Goal: Find specific page/section: Locate item on page

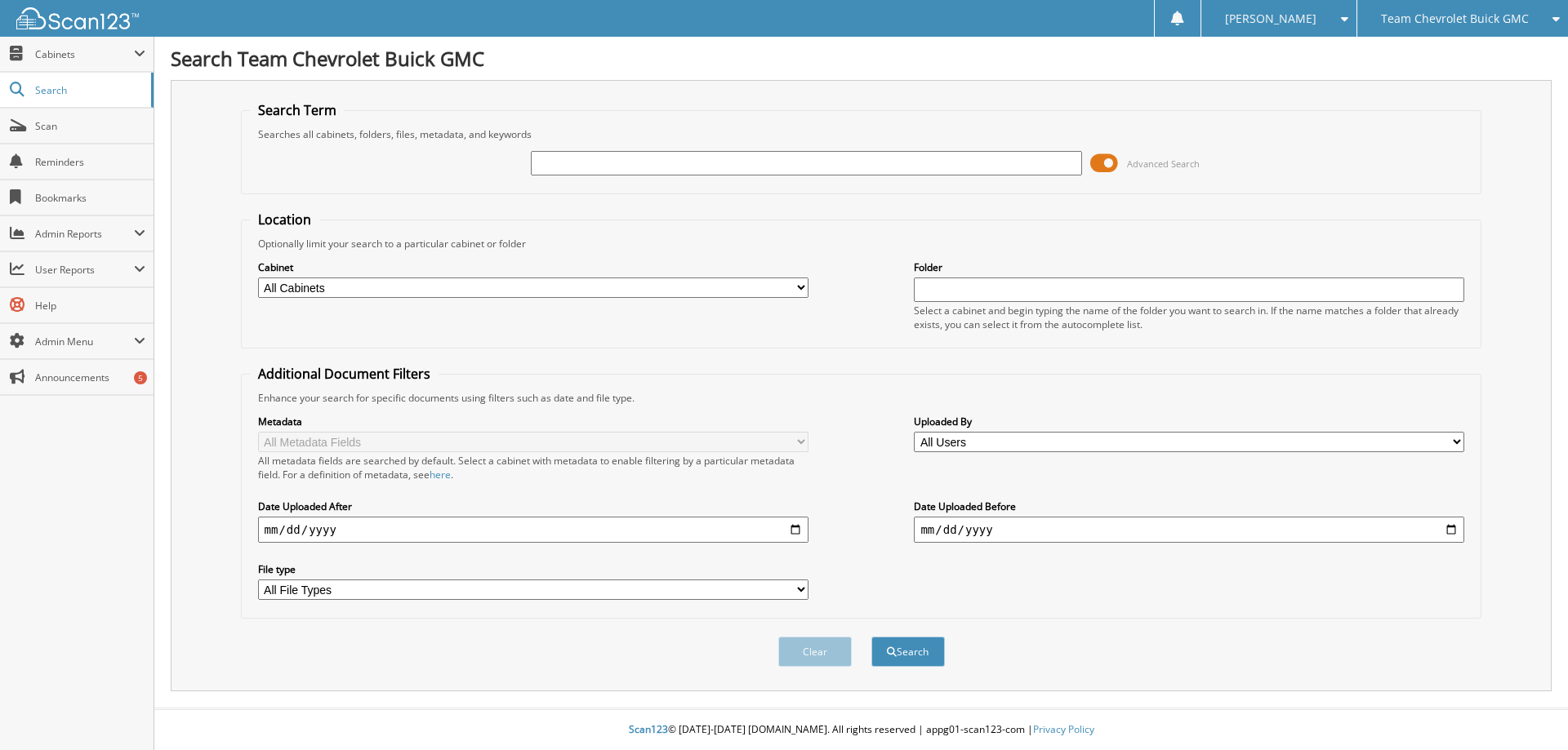
click at [577, 163] on input "text" at bounding box center [806, 163] width 551 height 24
click at [562, 167] on input "text" at bounding box center [806, 163] width 551 height 24
type input "G1663A"
click at [871, 637] on button "Search" at bounding box center [908, 651] width 73 height 30
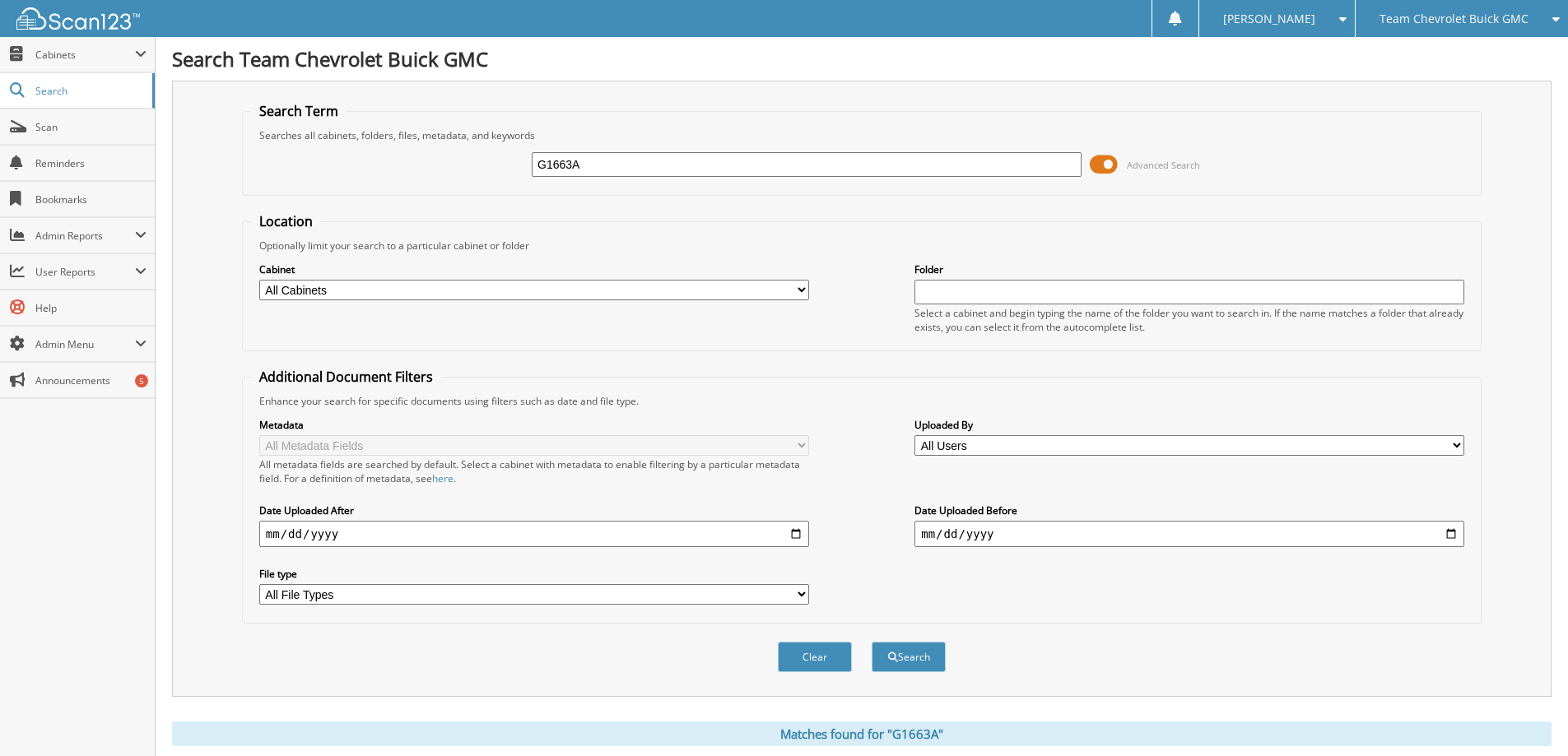
click at [1107, 164] on span at bounding box center [1104, 165] width 28 height 24
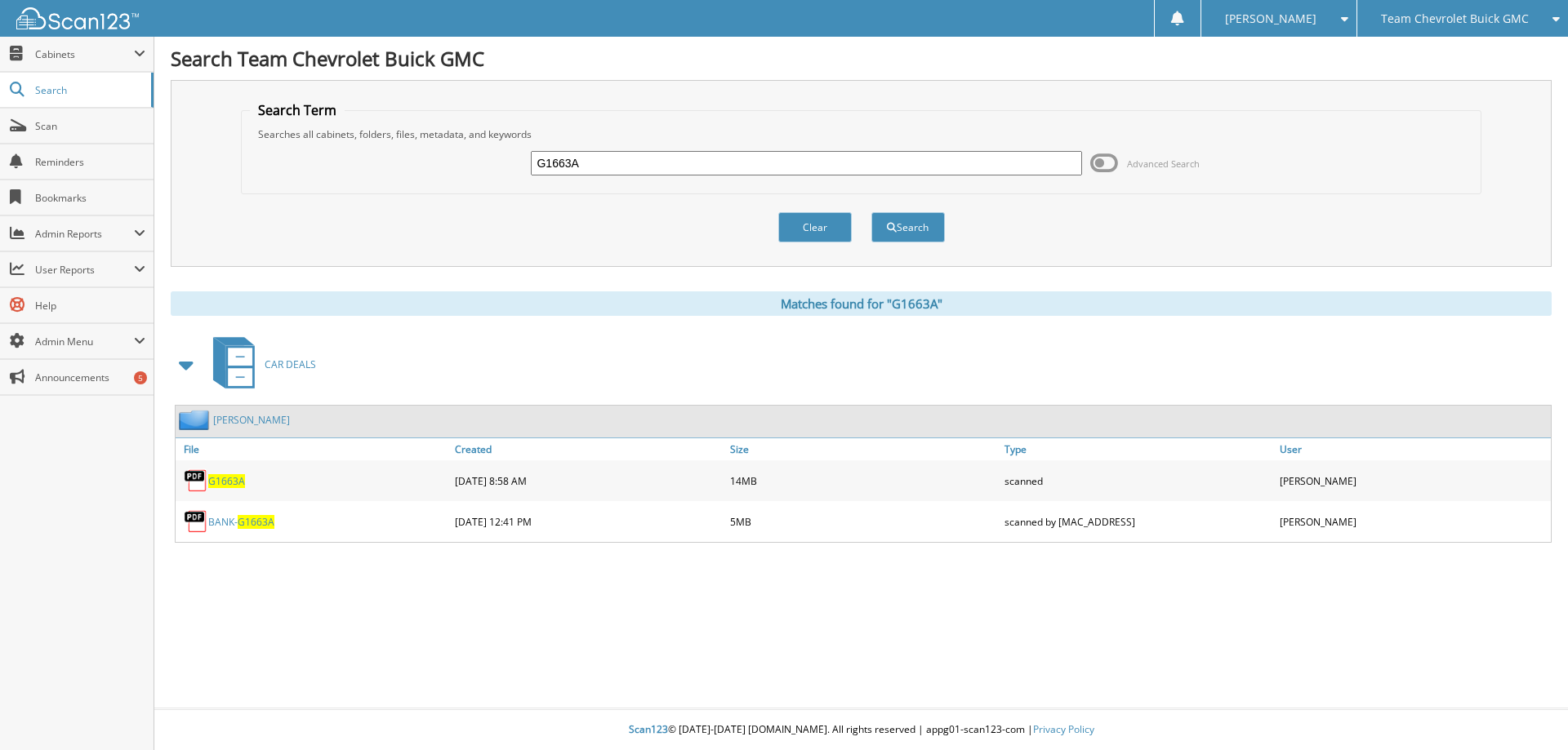
click at [233, 522] on link "BANK- G1663A" at bounding box center [241, 522] width 67 height 14
